Goal: Transaction & Acquisition: Purchase product/service

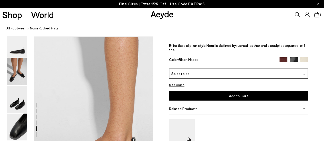
scroll to position [690, 0]
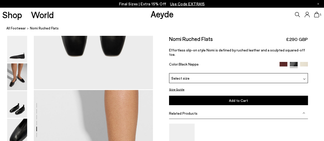
click at [285, 62] on img at bounding box center [284, 66] width 8 height 8
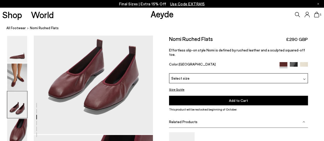
scroll to position [327, 0]
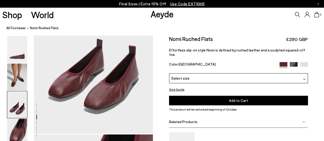
click at [304, 62] on img at bounding box center [304, 66] width 8 height 8
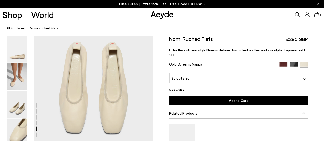
scroll to position [614, 0]
click at [192, 76] on div "Select size" at bounding box center [238, 78] width 139 height 10
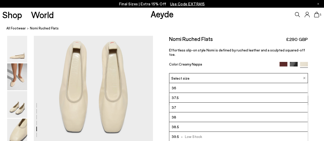
click at [160, 84] on div "Size Guide Shoes Belt Our shoes come in European sizing. The easiest way to mea…" at bounding box center [238, 118] width 171 height 165
